Goal: Check status

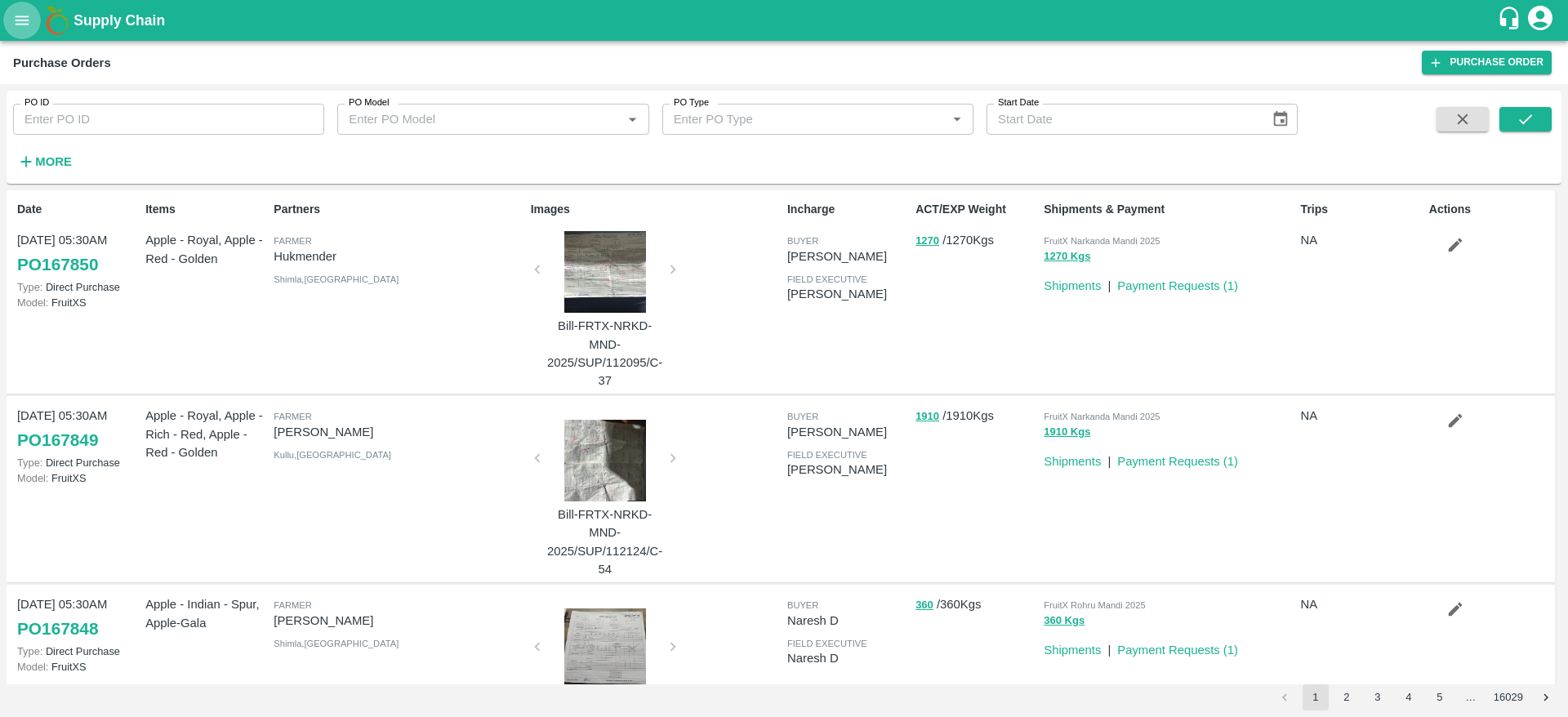
click at [14, 12] on icon "open drawer" at bounding box center [22, 20] width 18 height 18
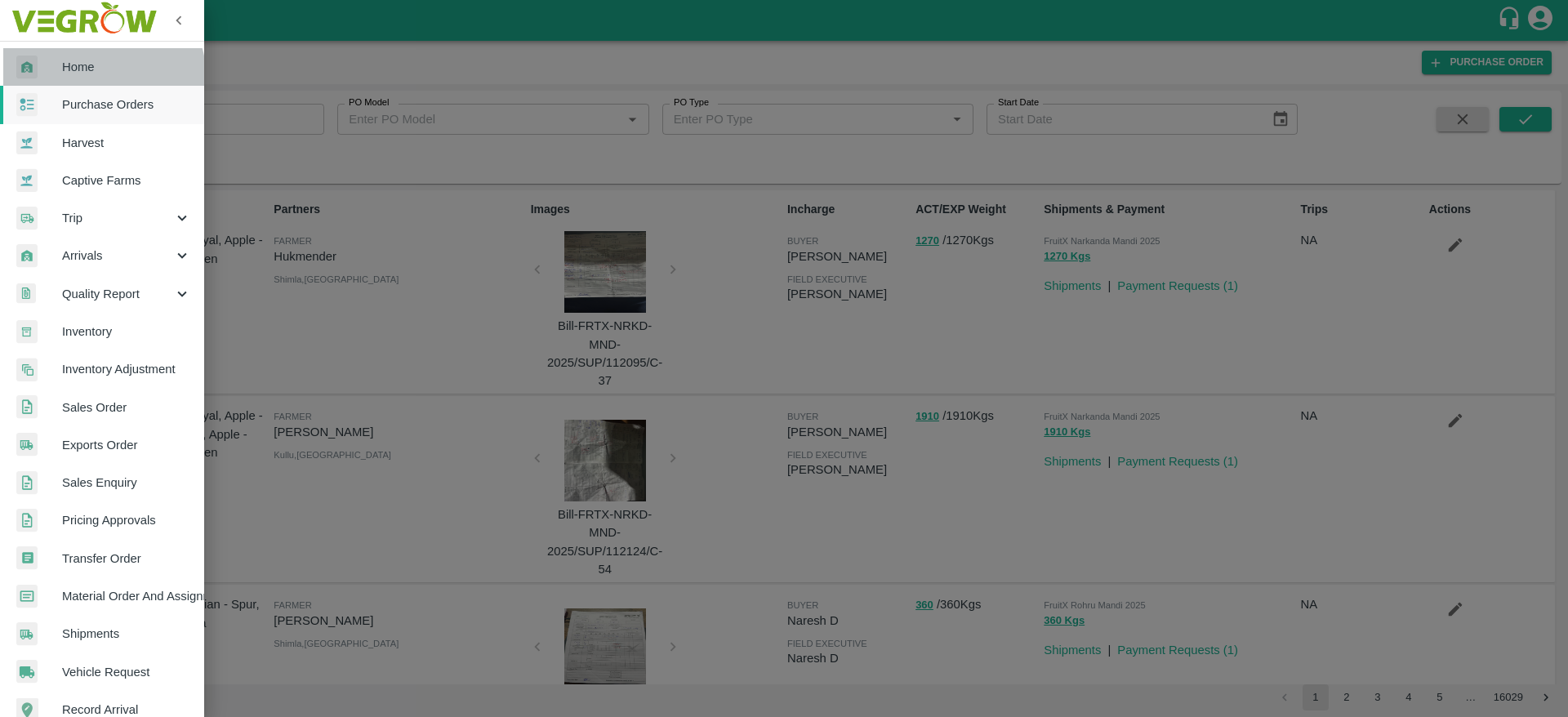
click at [95, 79] on link "Home" at bounding box center [102, 67] width 204 height 37
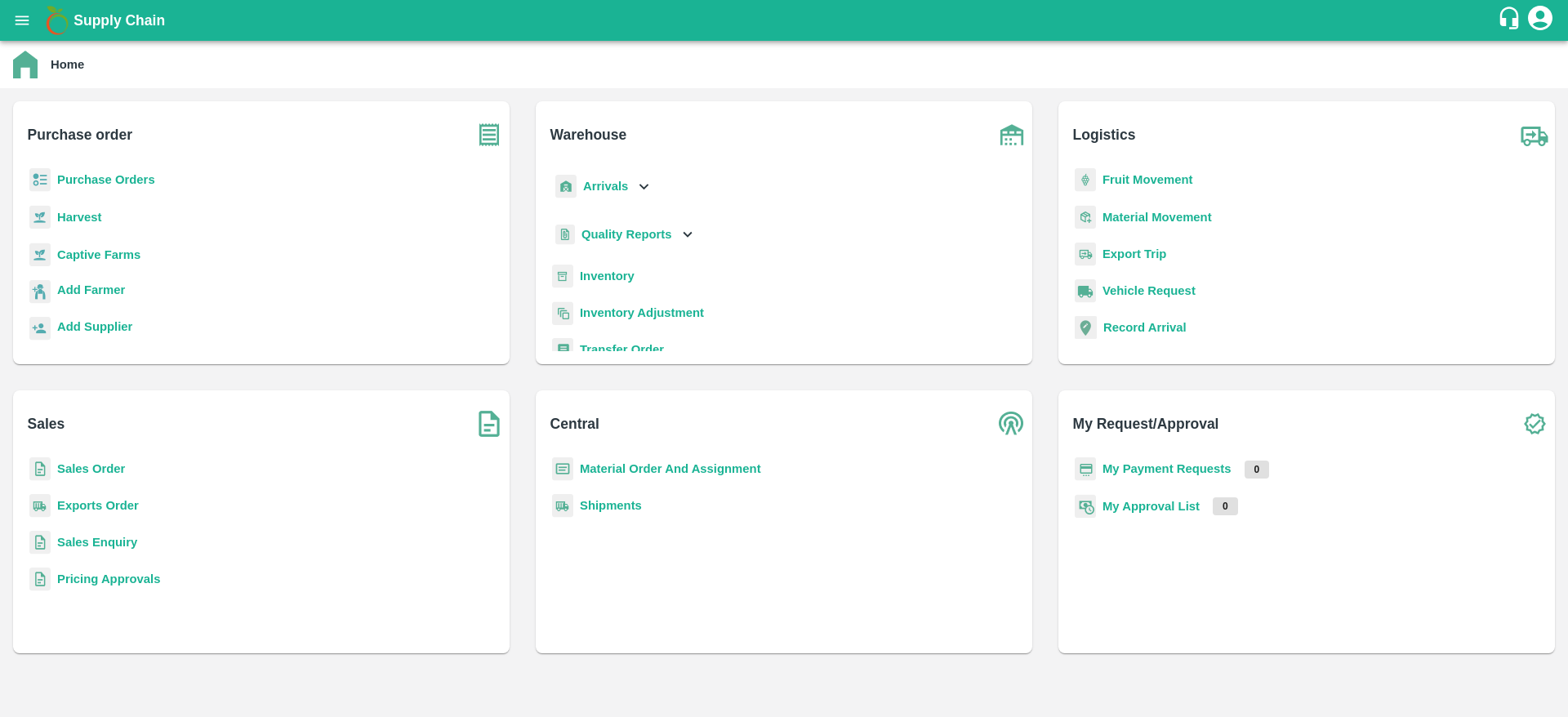
click at [112, 468] on b "Sales Order" at bounding box center [91, 468] width 67 height 13
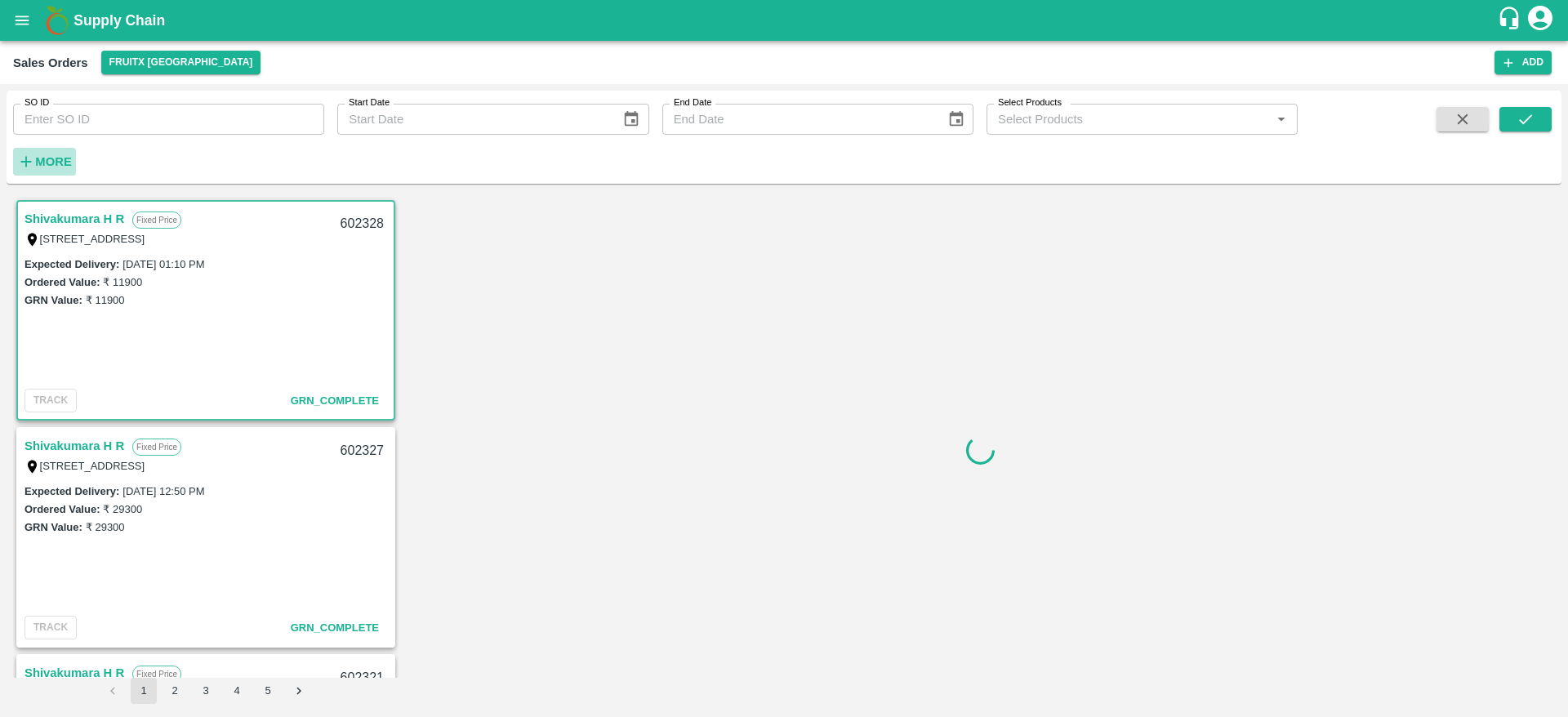
click at [59, 168] on h6 "More" at bounding box center [54, 162] width 37 height 22
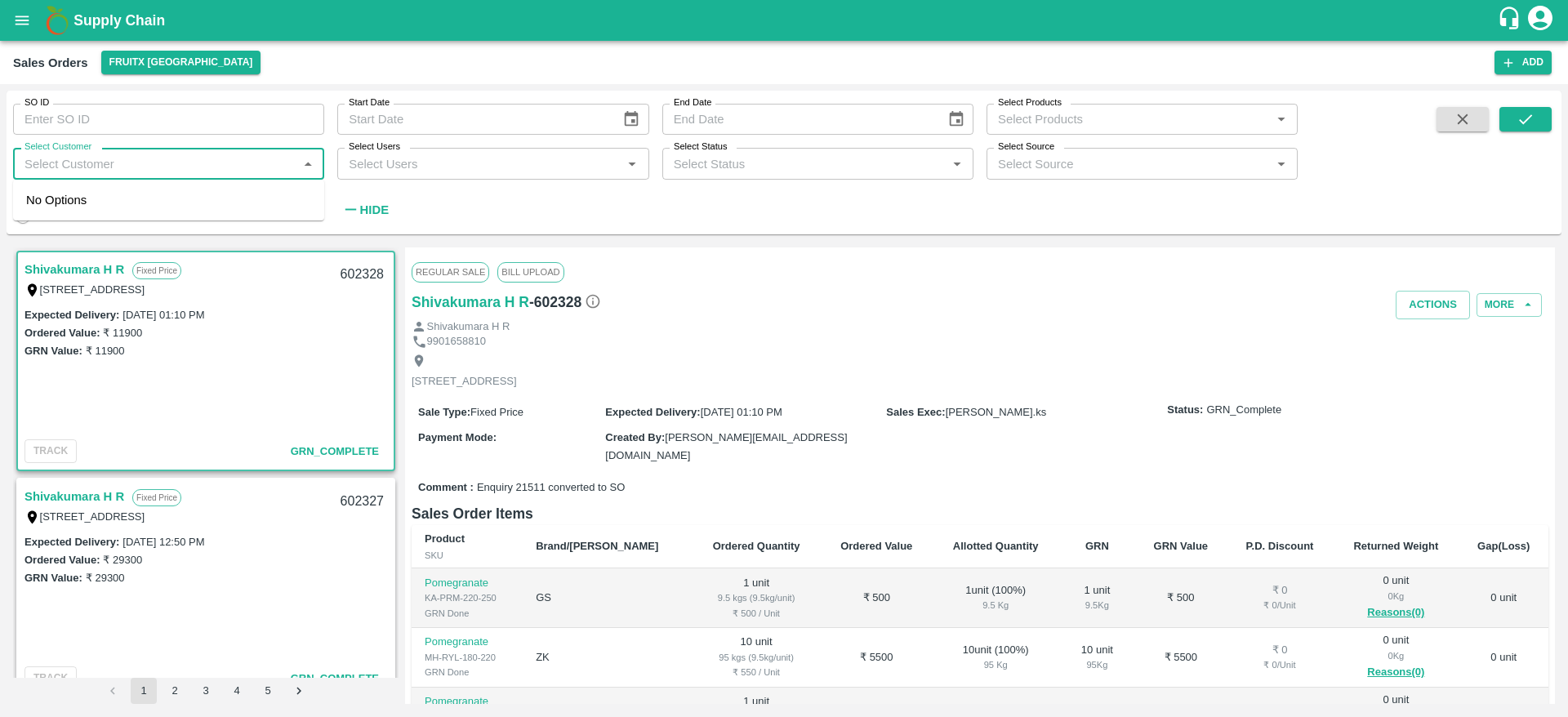
click at [70, 155] on input "Select Customer" at bounding box center [156, 163] width 275 height 22
type input "Ganesan"
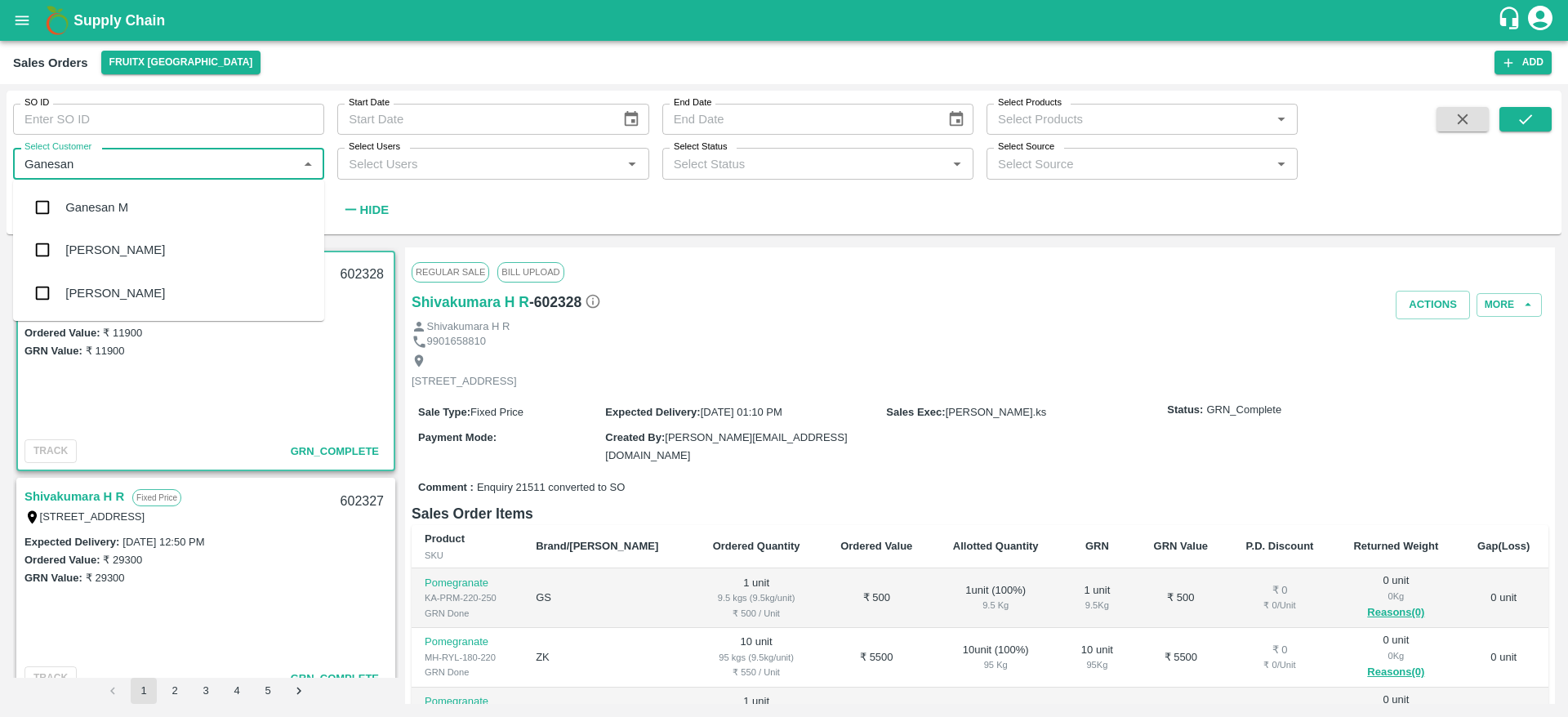
click at [65, 196] on div "Ganesan M" at bounding box center [168, 207] width 311 height 42
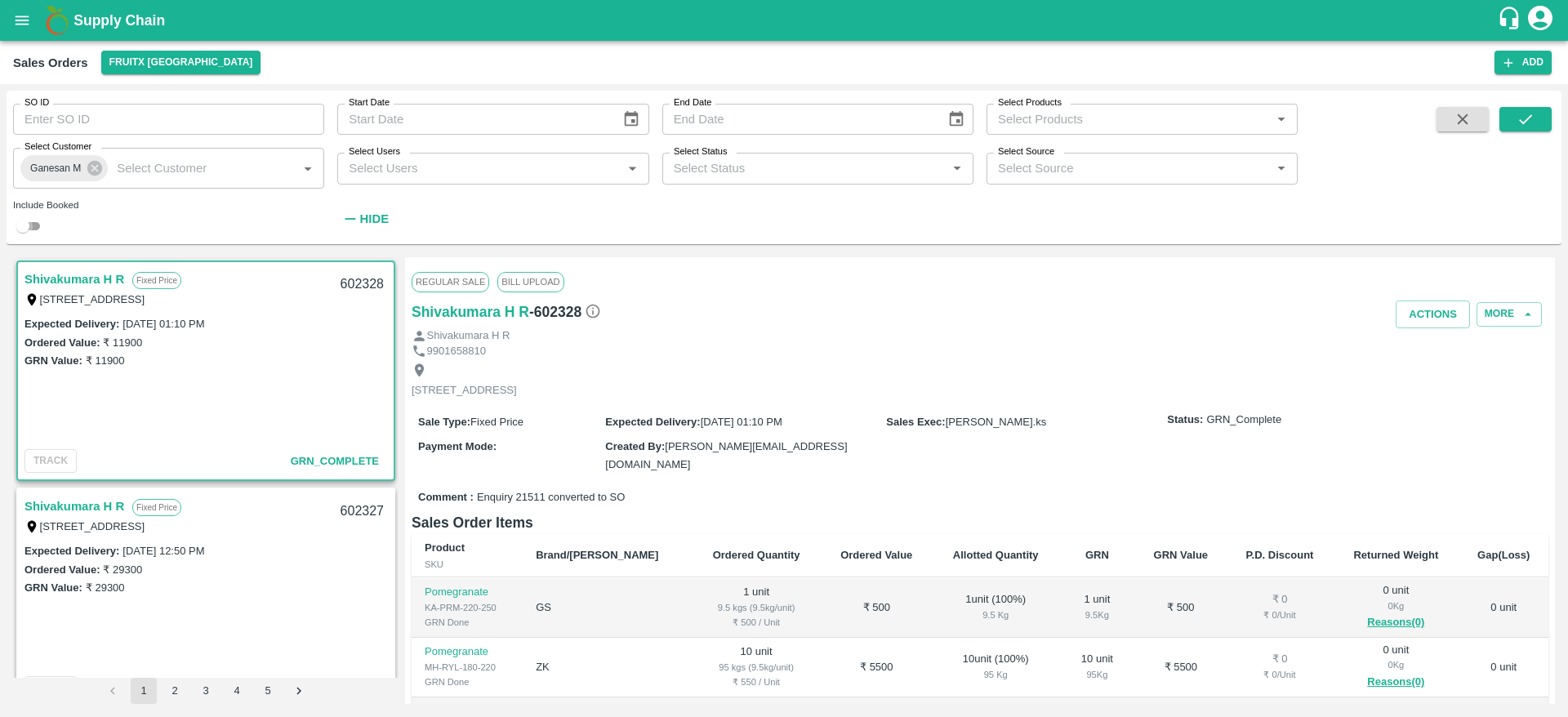
click at [41, 223] on input "checkbox" at bounding box center [22, 225] width 59 height 20
checkbox input "true"
click at [1528, 107] on button "submit" at bounding box center [1525, 119] width 52 height 24
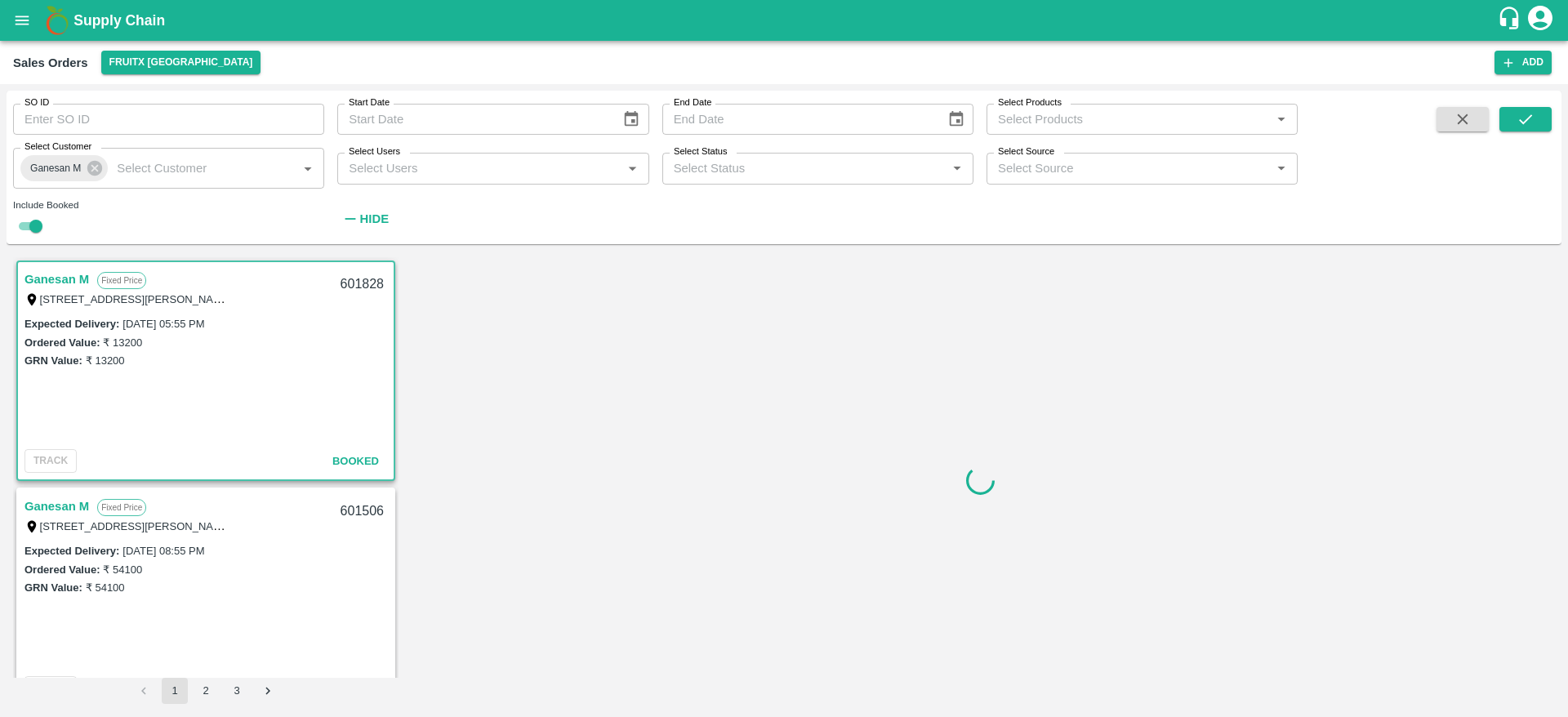
scroll to position [5, 0]
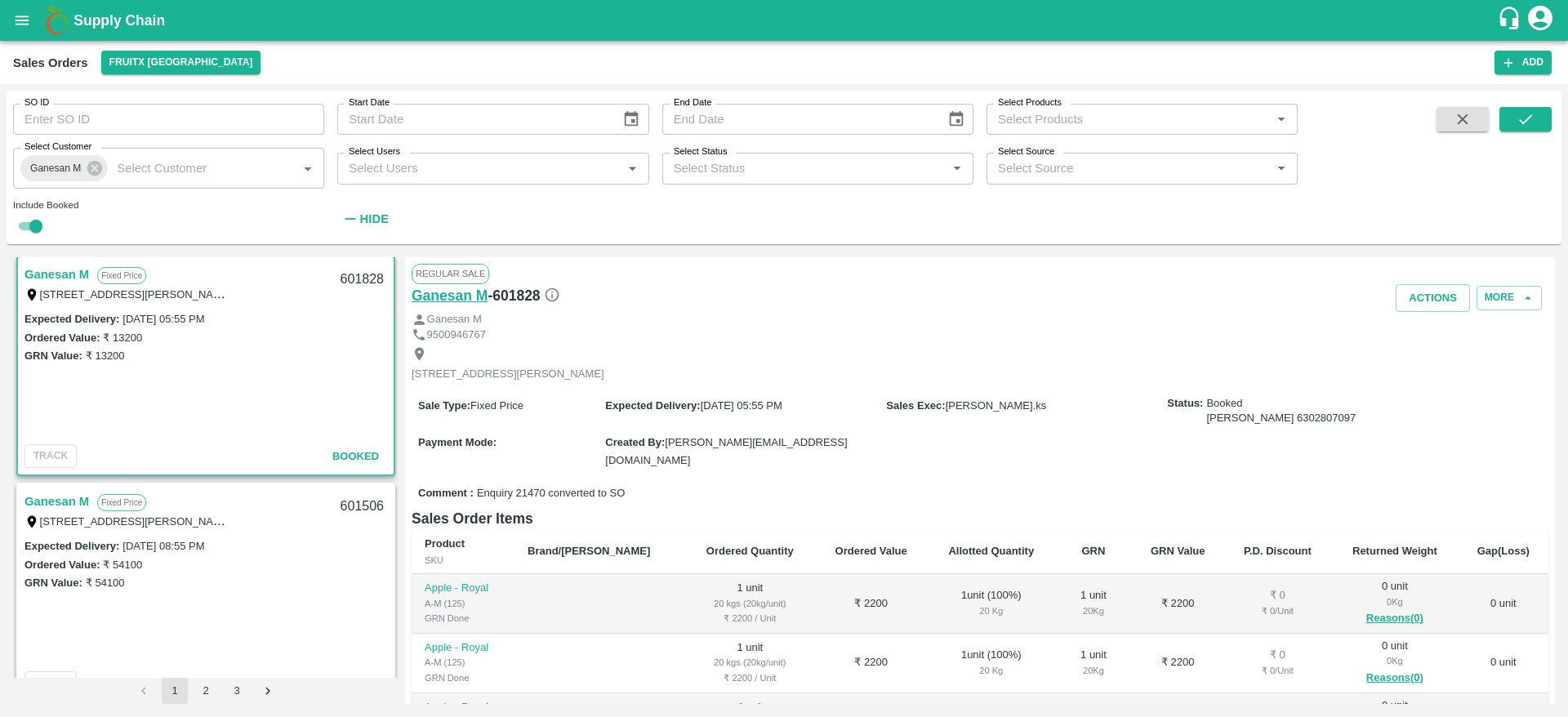
click at [432, 289] on h6 "Ganesan M" at bounding box center [449, 295] width 76 height 22
